Goal: Information Seeking & Learning: Learn about a topic

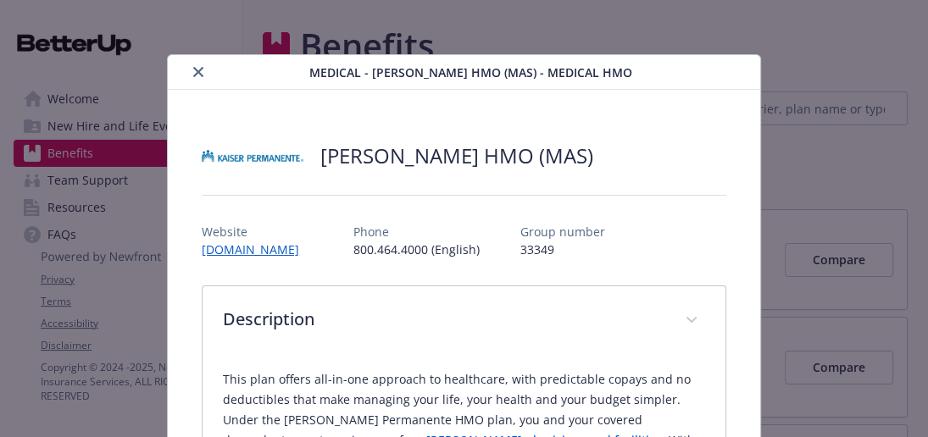
click at [194, 75] on icon "close" at bounding box center [198, 72] width 10 height 10
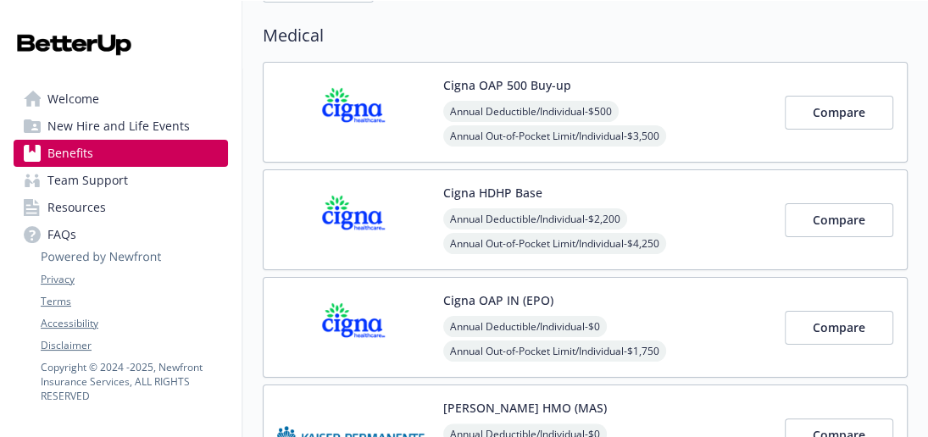
scroll to position [152, 0]
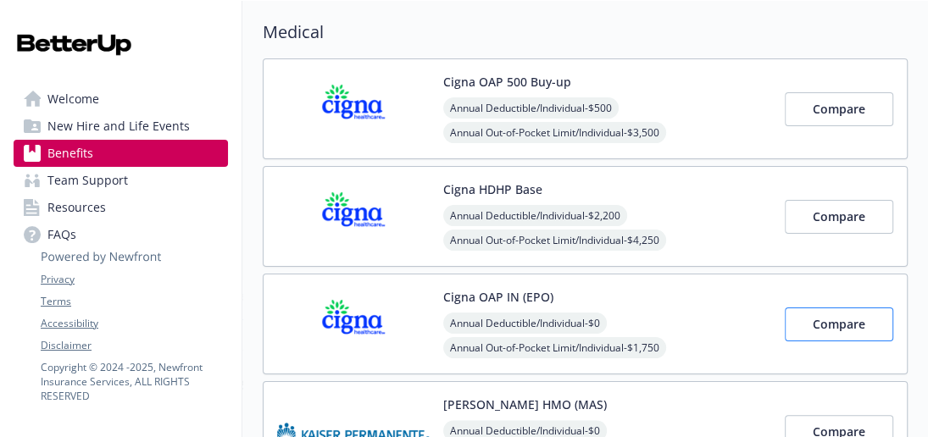
click at [821, 320] on span "Compare" at bounding box center [838, 324] width 53 height 16
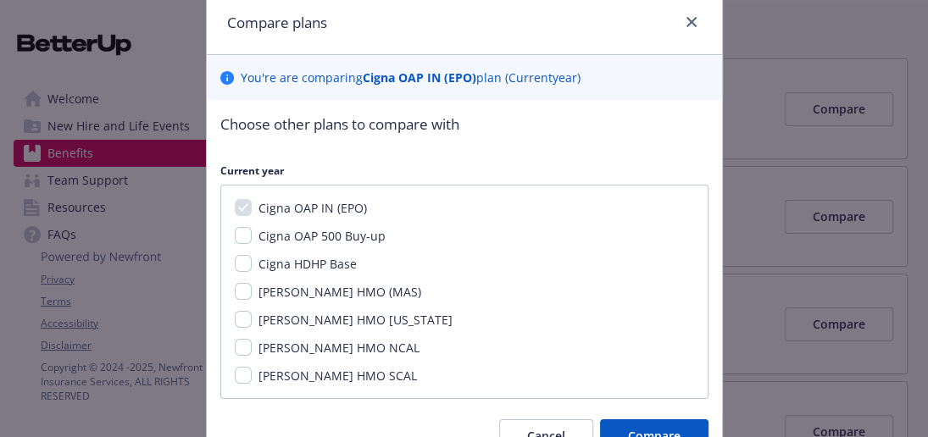
scroll to position [116, 0]
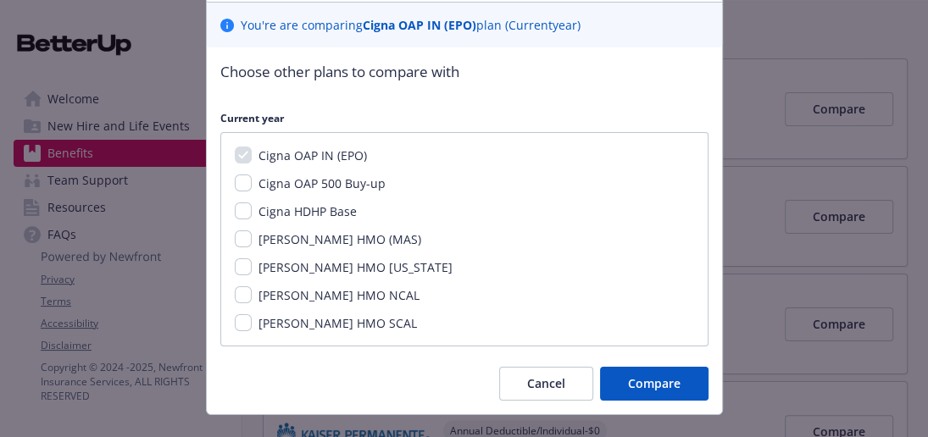
click at [242, 239] on input "[PERSON_NAME] HMO (MAS)" at bounding box center [243, 238] width 17 height 17
checkbox input "true"
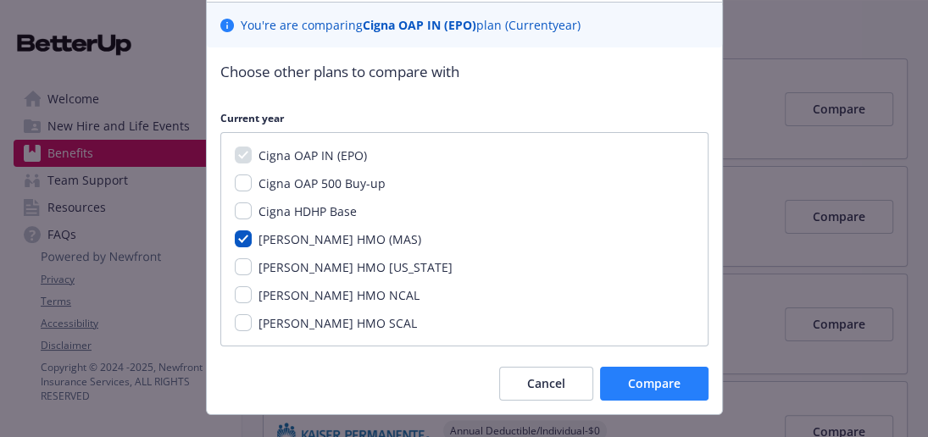
click at [649, 380] on span "Compare" at bounding box center [654, 383] width 53 height 16
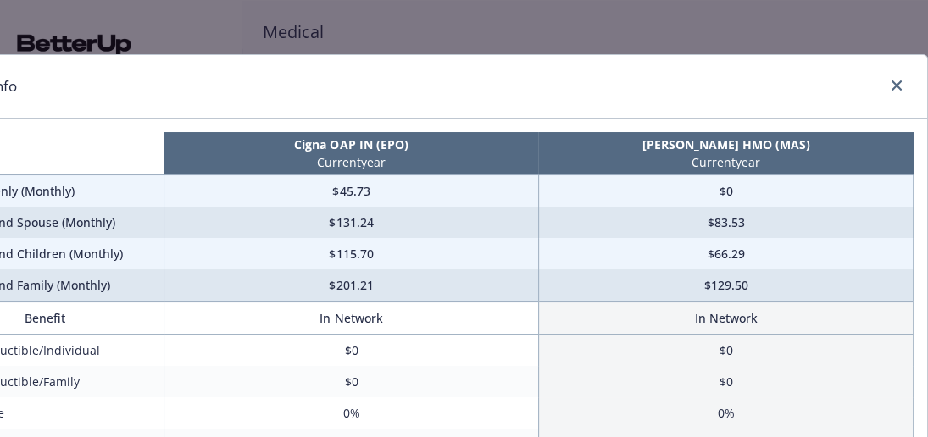
scroll to position [0, 90]
click at [894, 90] on link "close" at bounding box center [896, 85] width 20 height 20
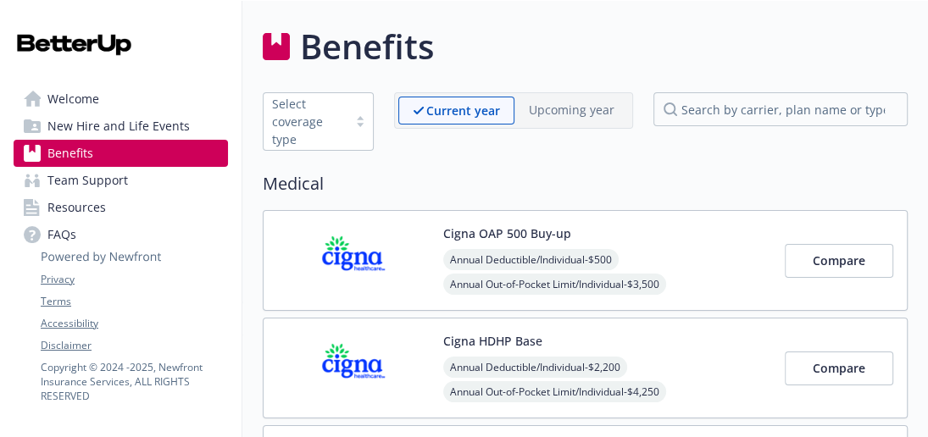
scroll to position [0, 0]
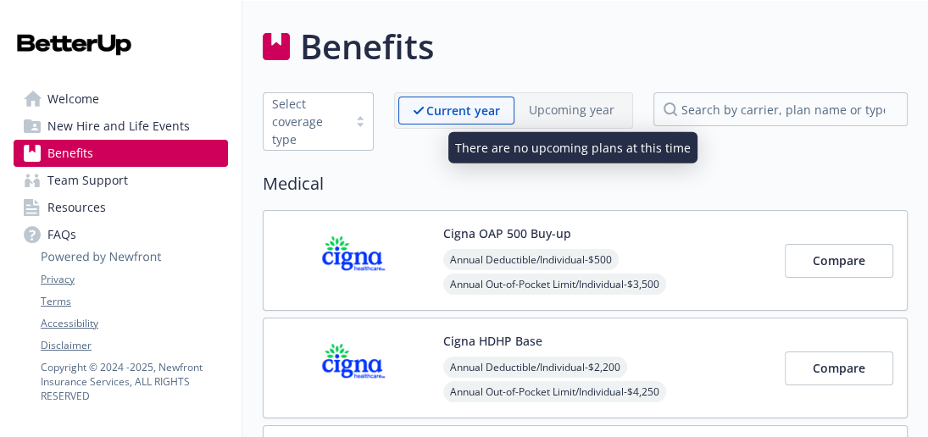
click at [579, 111] on p "Upcoming year" at bounding box center [572, 110] width 86 height 18
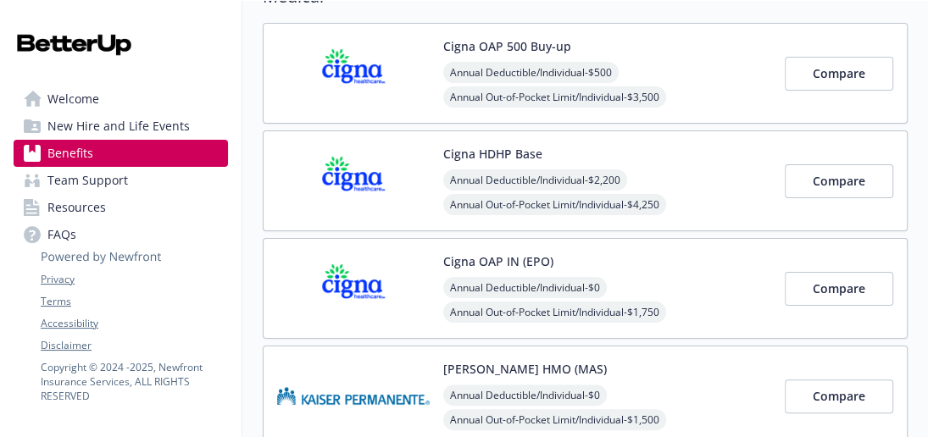
scroll to position [189, 0]
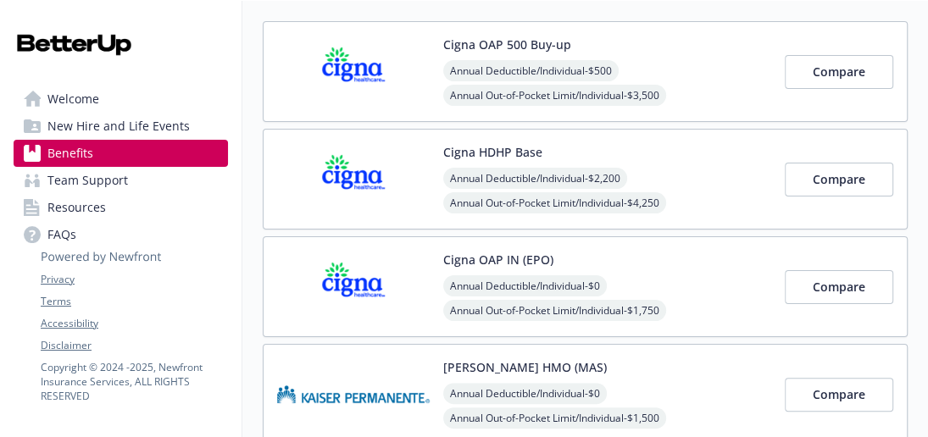
click at [501, 259] on button "Cigna OAP IN (EPO)" at bounding box center [498, 260] width 110 height 18
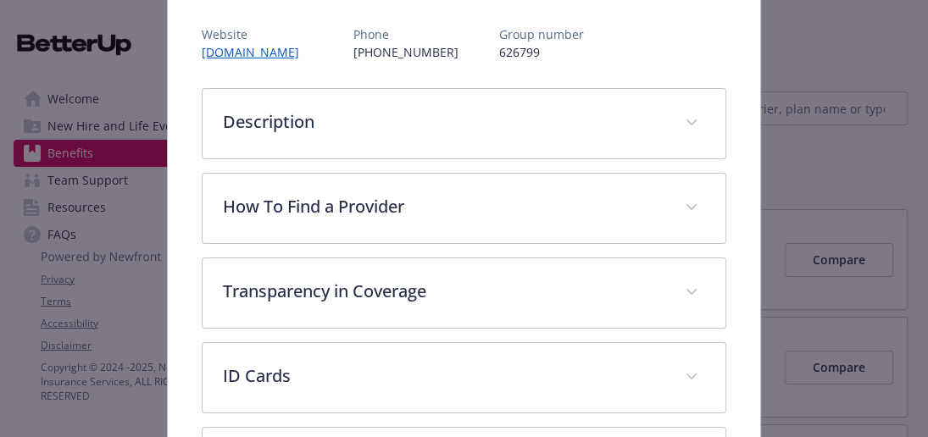
scroll to position [197, 0]
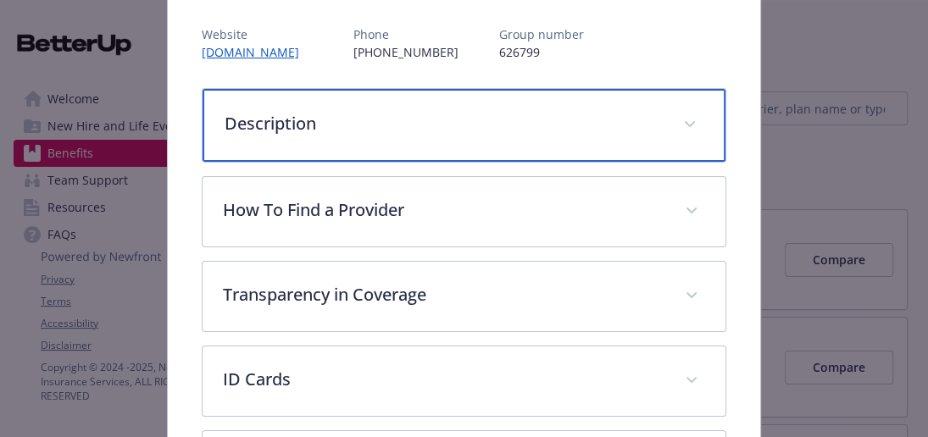
click at [589, 130] on p "Description" at bounding box center [443, 123] width 438 height 25
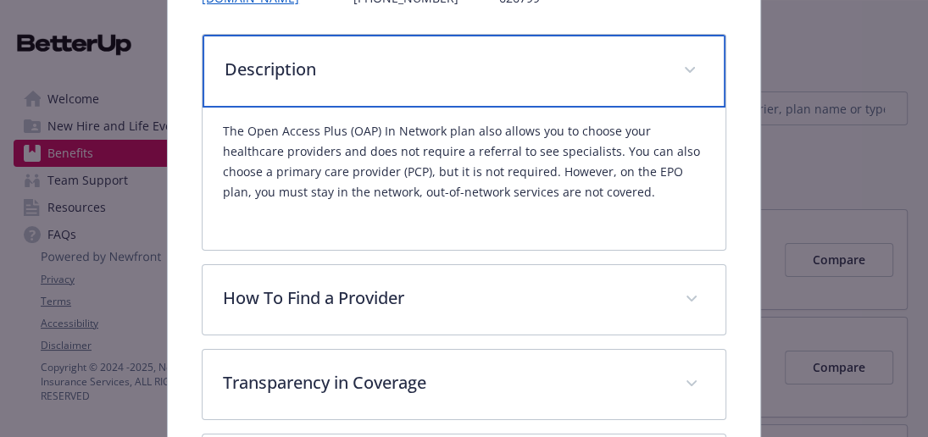
scroll to position [254, 0]
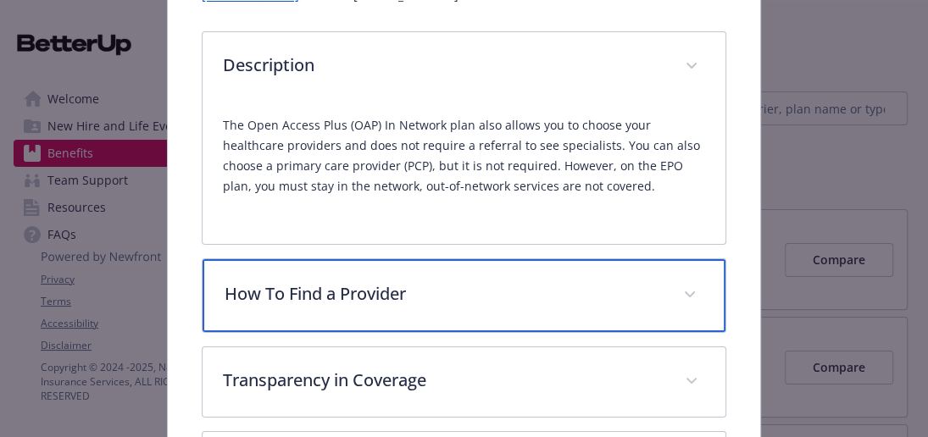
click at [590, 288] on p "How To Find a Provider" at bounding box center [443, 293] width 438 height 25
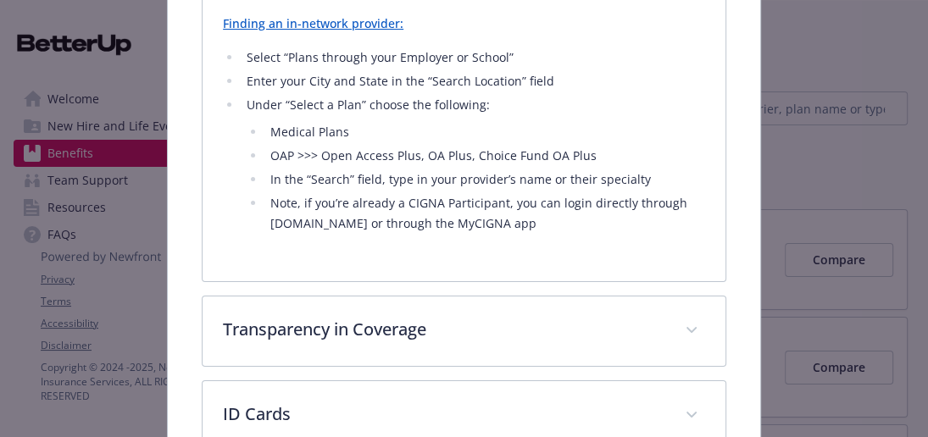
scroll to position [592, 0]
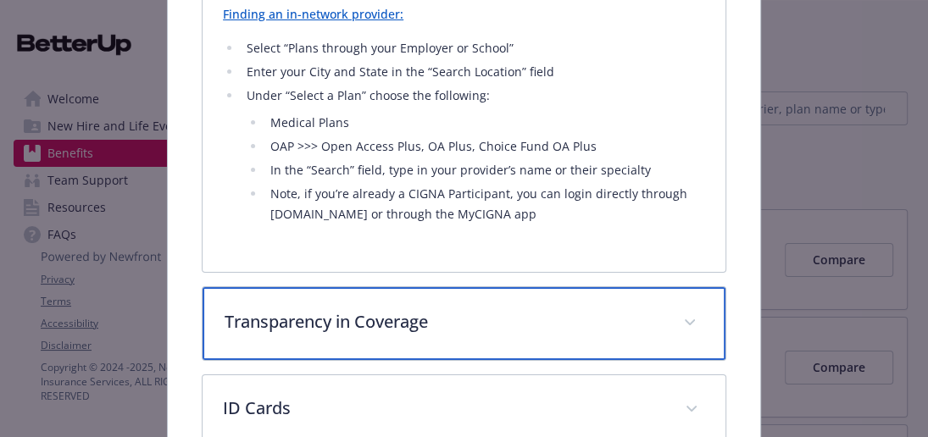
click at [590, 309] on p "Transparency in Coverage" at bounding box center [443, 321] width 438 height 25
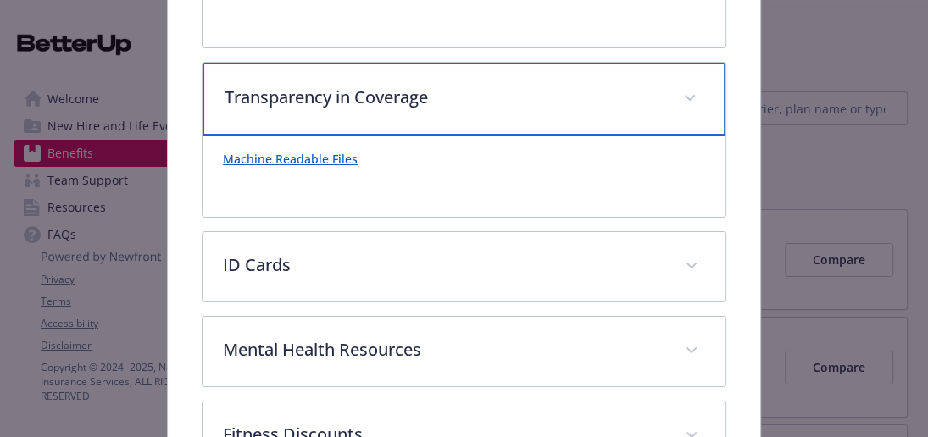
scroll to position [824, 0]
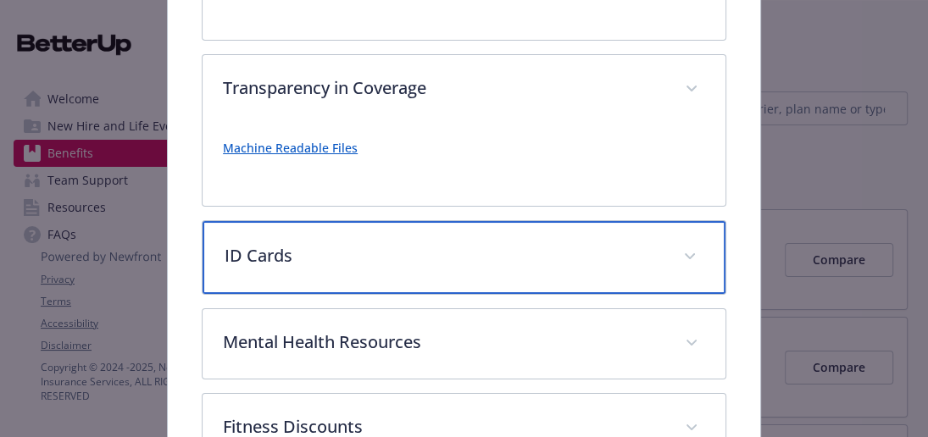
click at [584, 262] on div "ID Cards" at bounding box center [463, 257] width 523 height 73
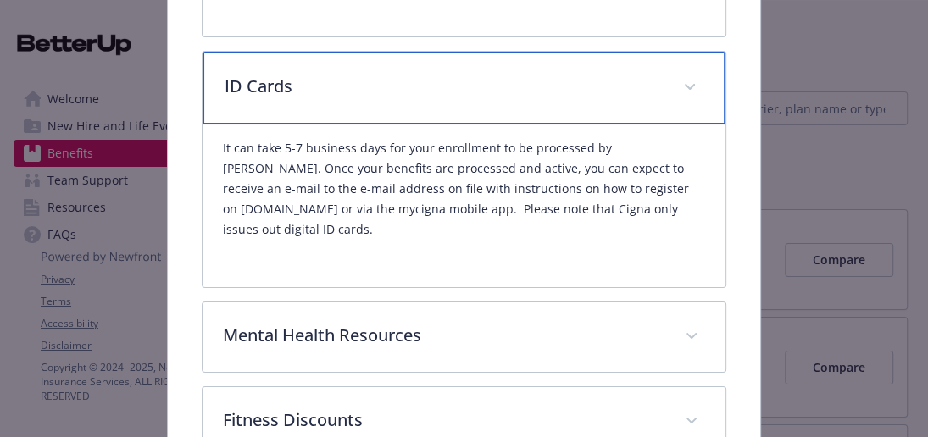
scroll to position [1006, 0]
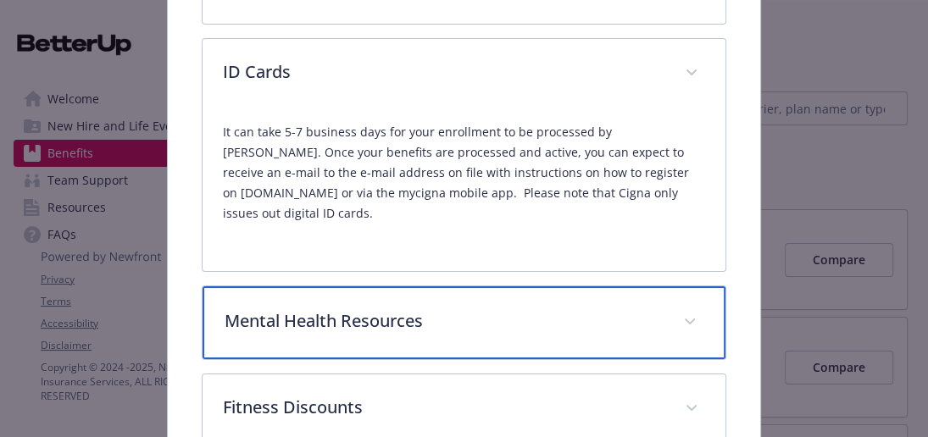
click at [608, 308] on p "Mental Health Resources" at bounding box center [443, 320] width 438 height 25
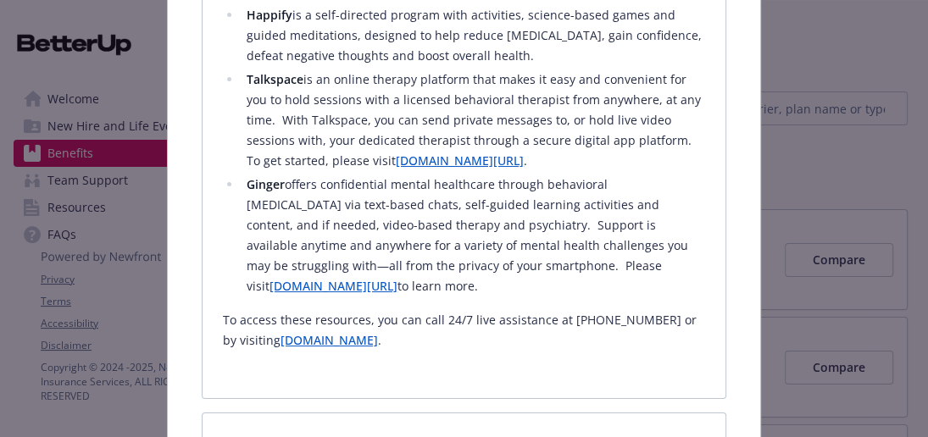
scroll to position [2190, 0]
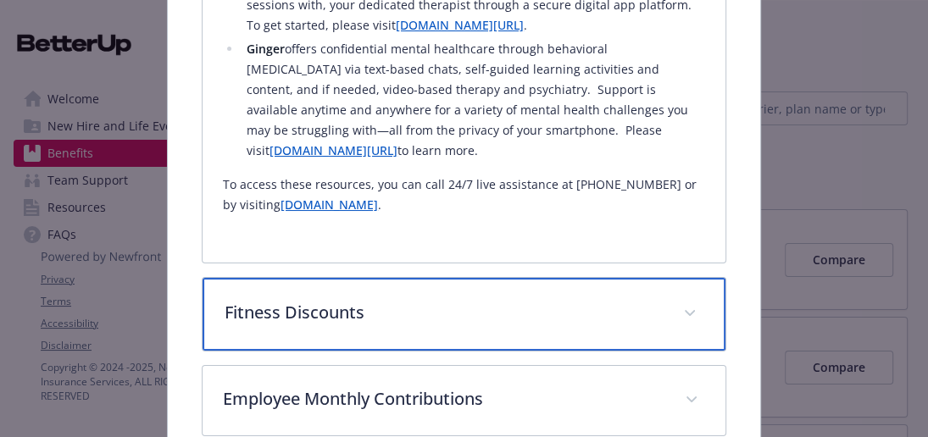
click at [586, 278] on div "Fitness Discounts" at bounding box center [463, 314] width 523 height 73
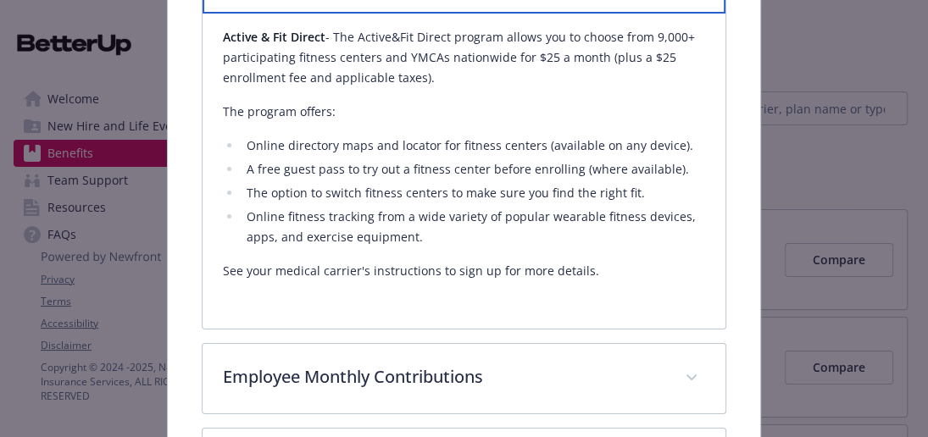
scroll to position [2529, 0]
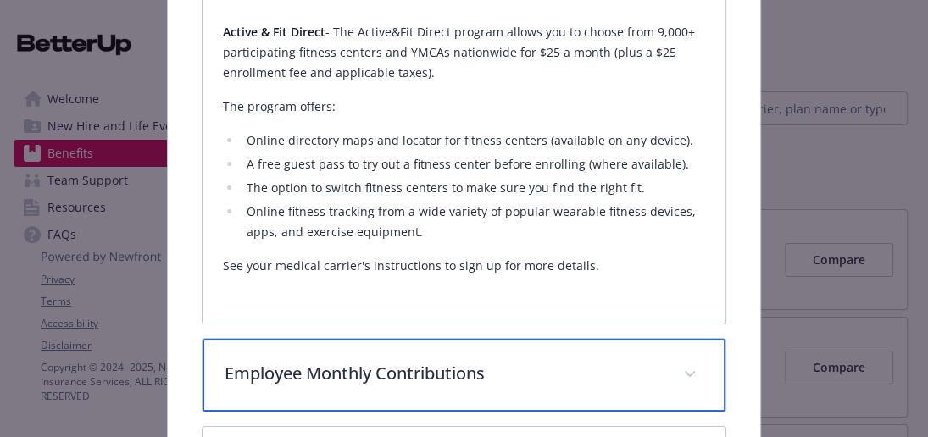
click at [553, 361] on p "Employee Monthly Contributions" at bounding box center [443, 373] width 438 height 25
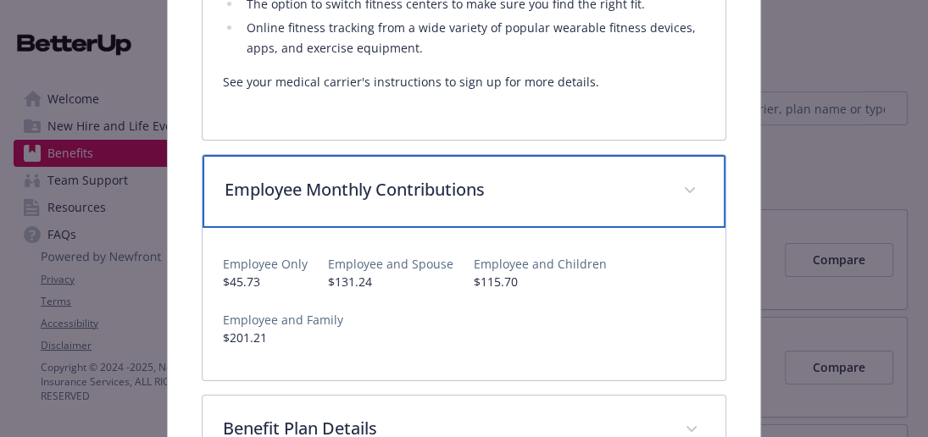
scroll to position [2717, 0]
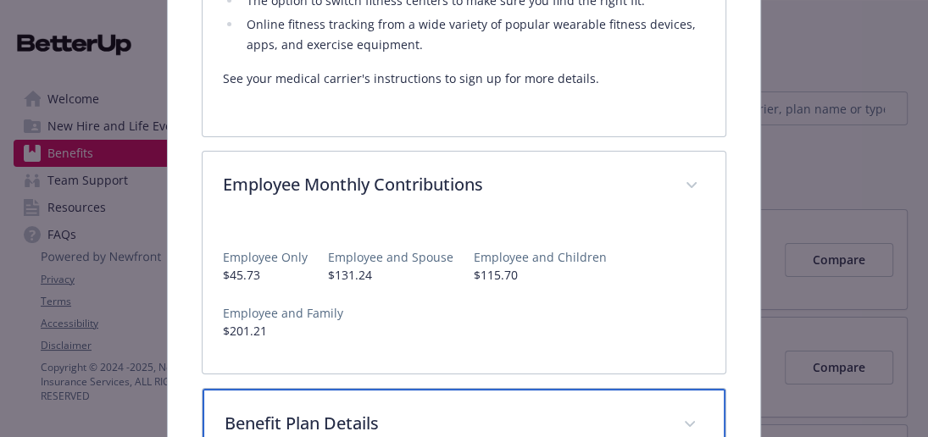
click at [555, 411] on p "Benefit Plan Details" at bounding box center [443, 423] width 438 height 25
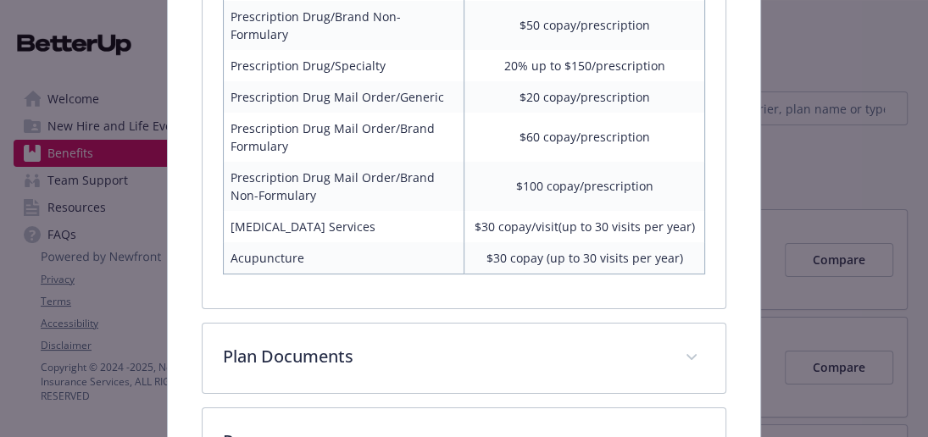
scroll to position [3727, 0]
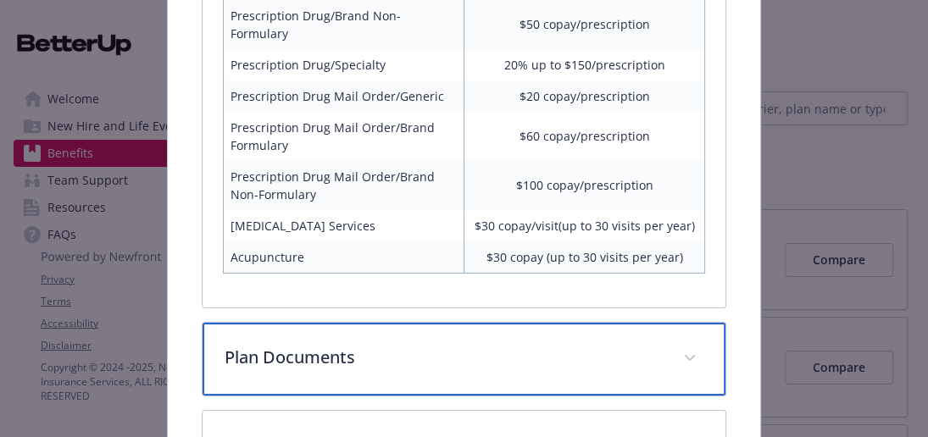
click at [690, 355] on icon "details for plan Medical - Cigna OAP IN (EPO) - Medical HMO" at bounding box center [689, 358] width 10 height 7
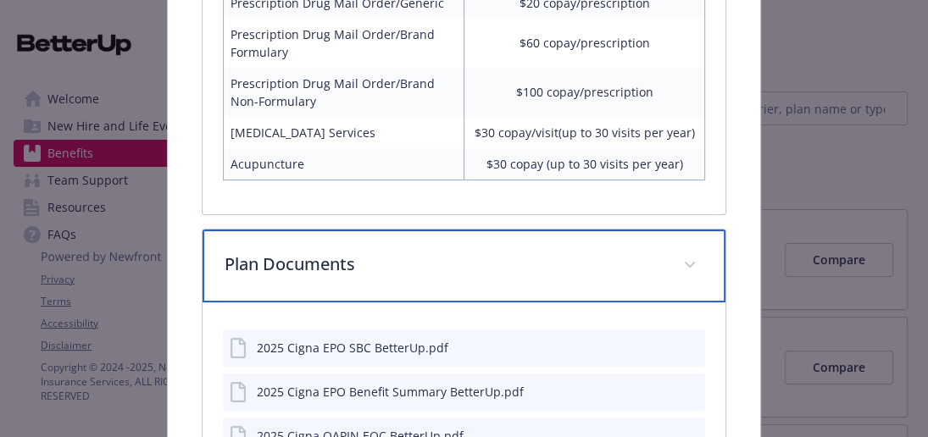
scroll to position [3830, 0]
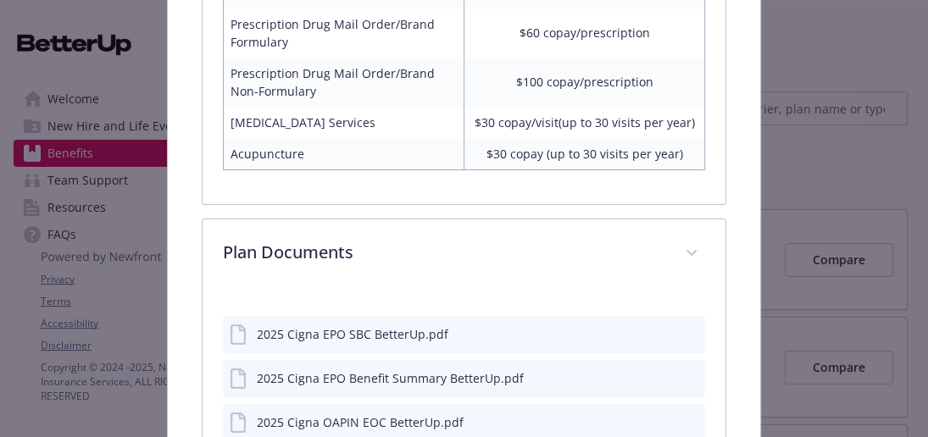
click at [689, 415] on icon "preview file" at bounding box center [690, 421] width 15 height 12
click at [689, 327] on icon "preview file" at bounding box center [690, 333] width 15 height 12
